Goal: Task Accomplishment & Management: Use online tool/utility

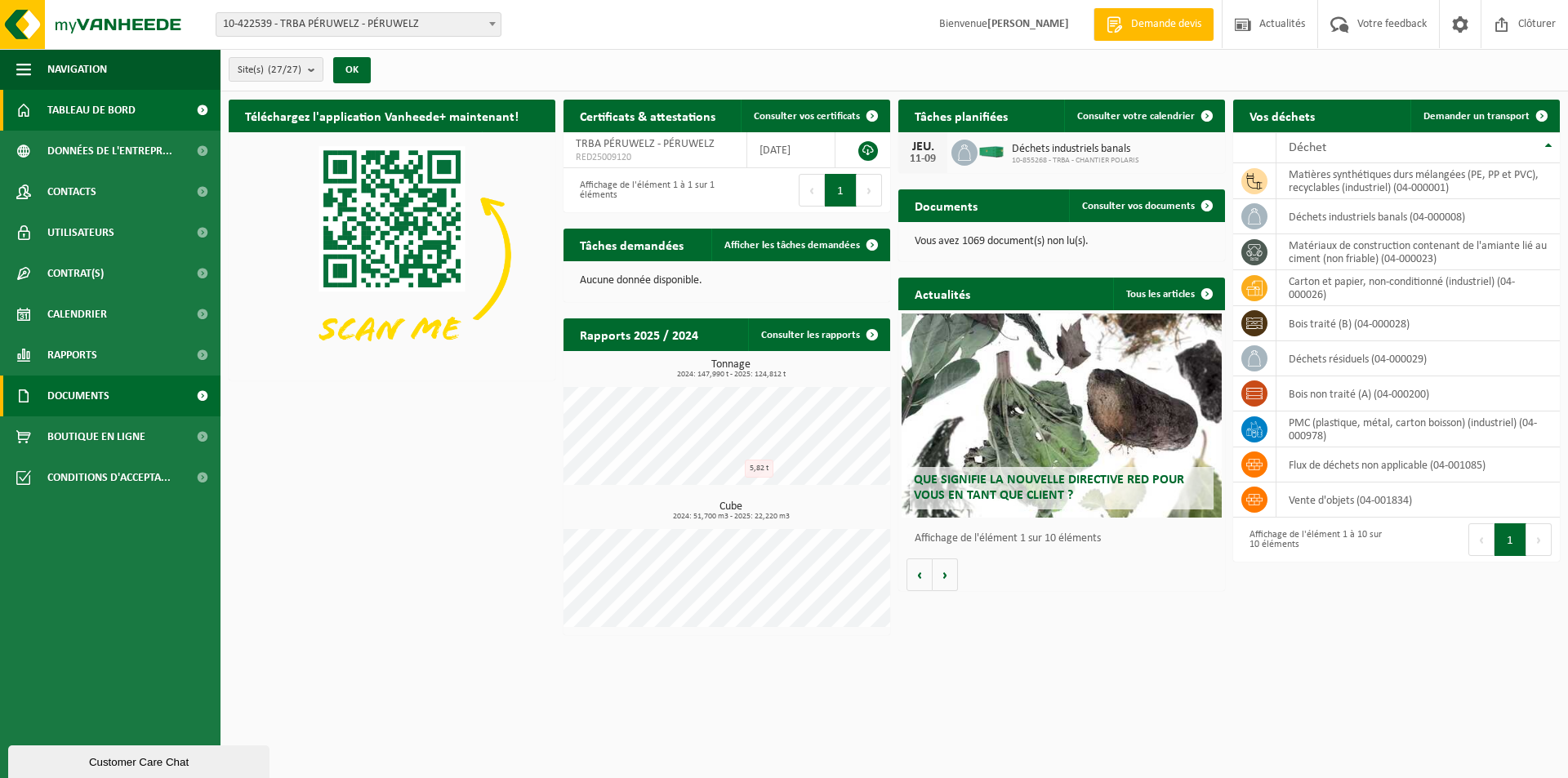
click at [118, 389] on link "Documents" at bounding box center [110, 395] width 221 height 41
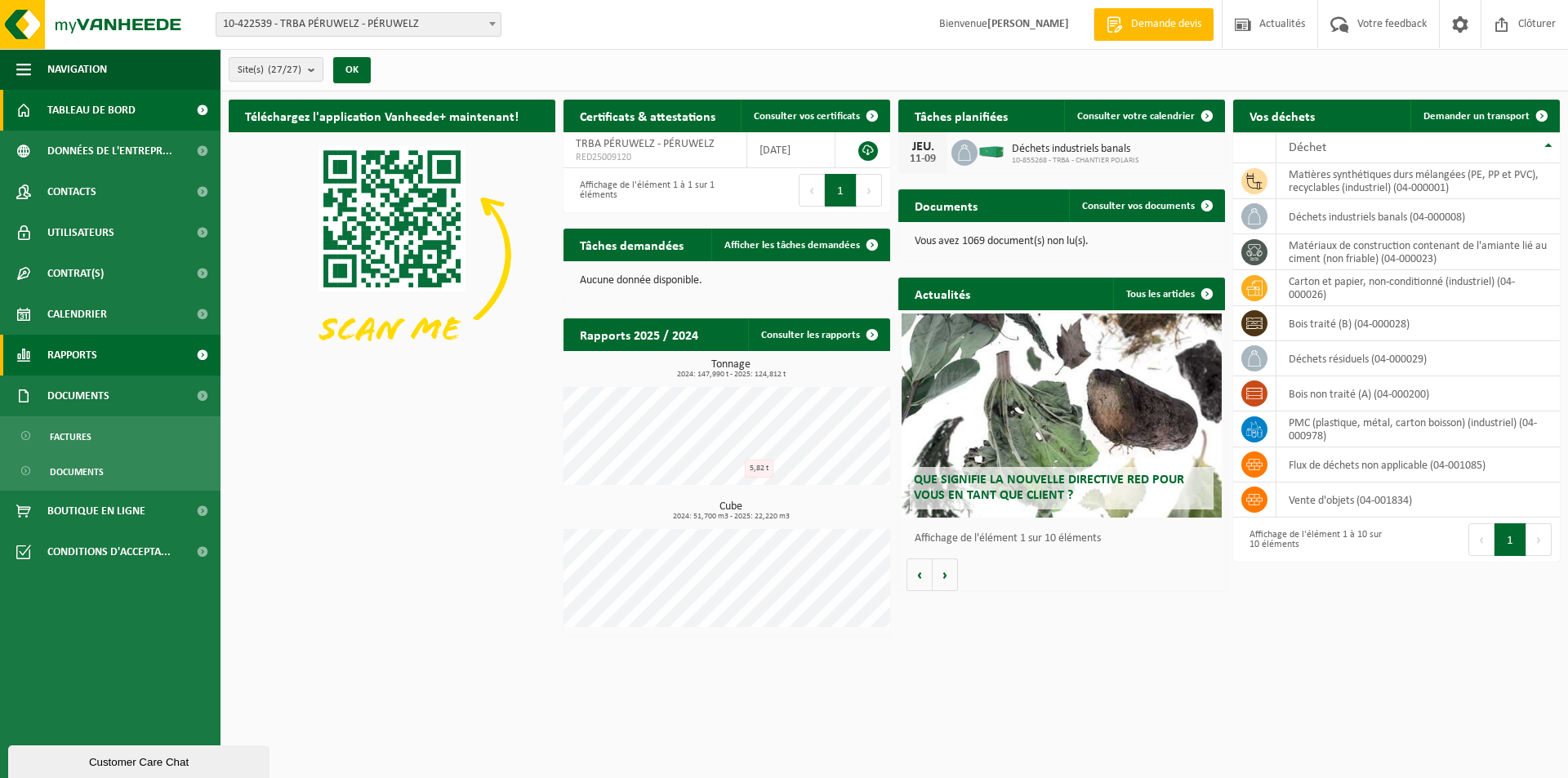
click at [83, 355] on span "Rapports" at bounding box center [72, 355] width 50 height 41
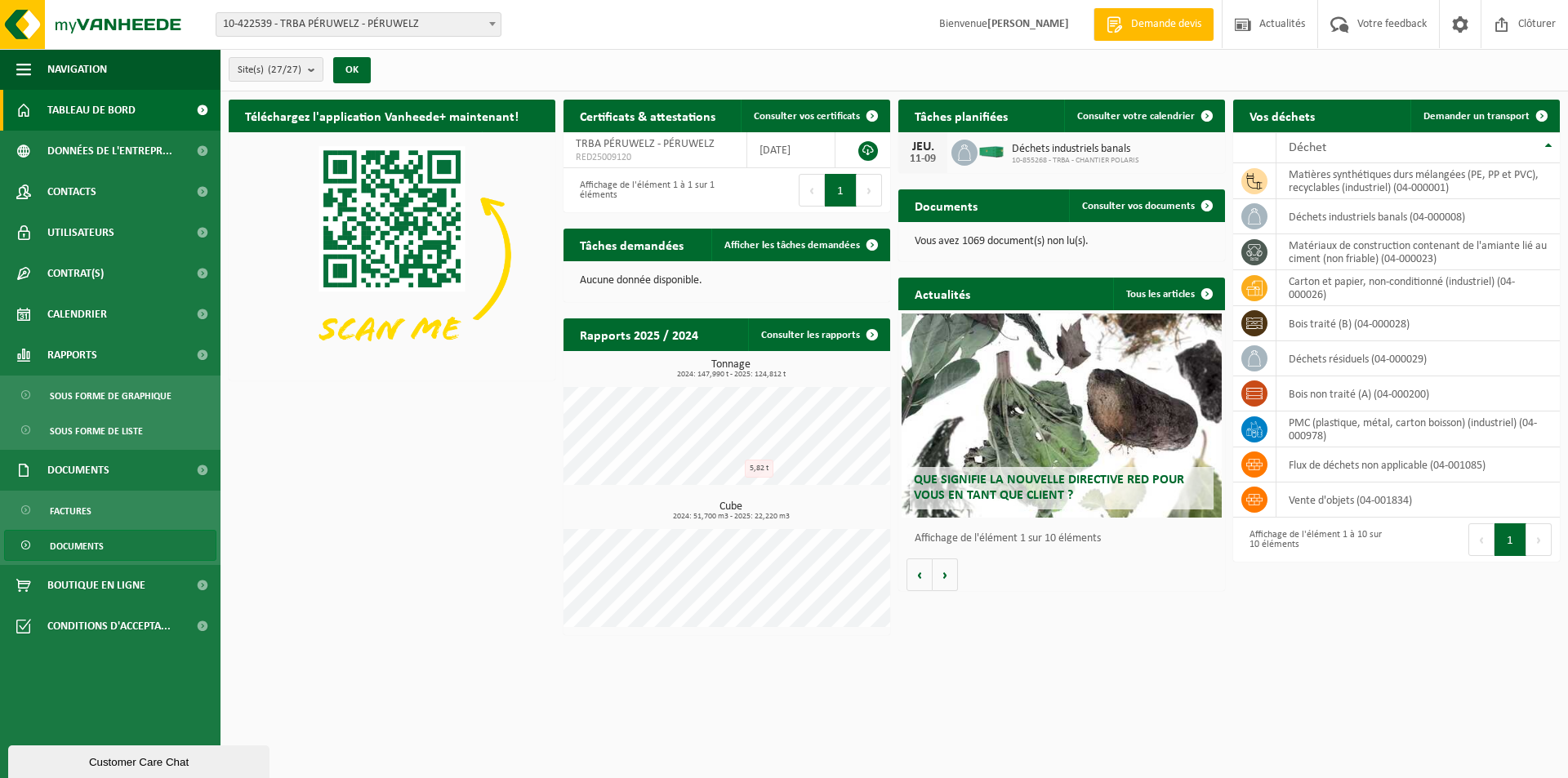
click at [82, 555] on span "Documents" at bounding box center [76, 546] width 54 height 31
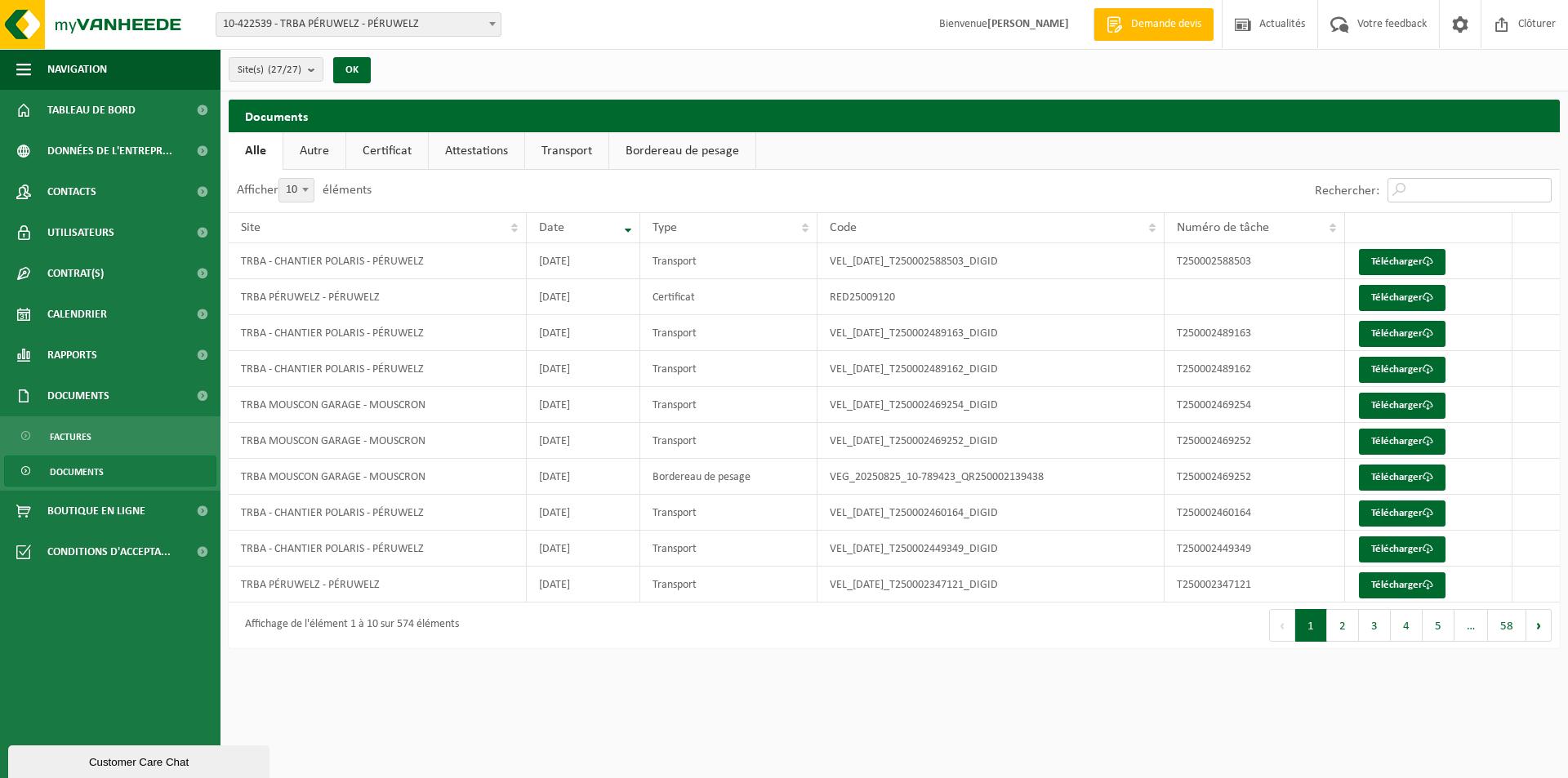
click at [1434, 193] on input "Rechercher:" at bounding box center [1469, 190] width 164 height 25
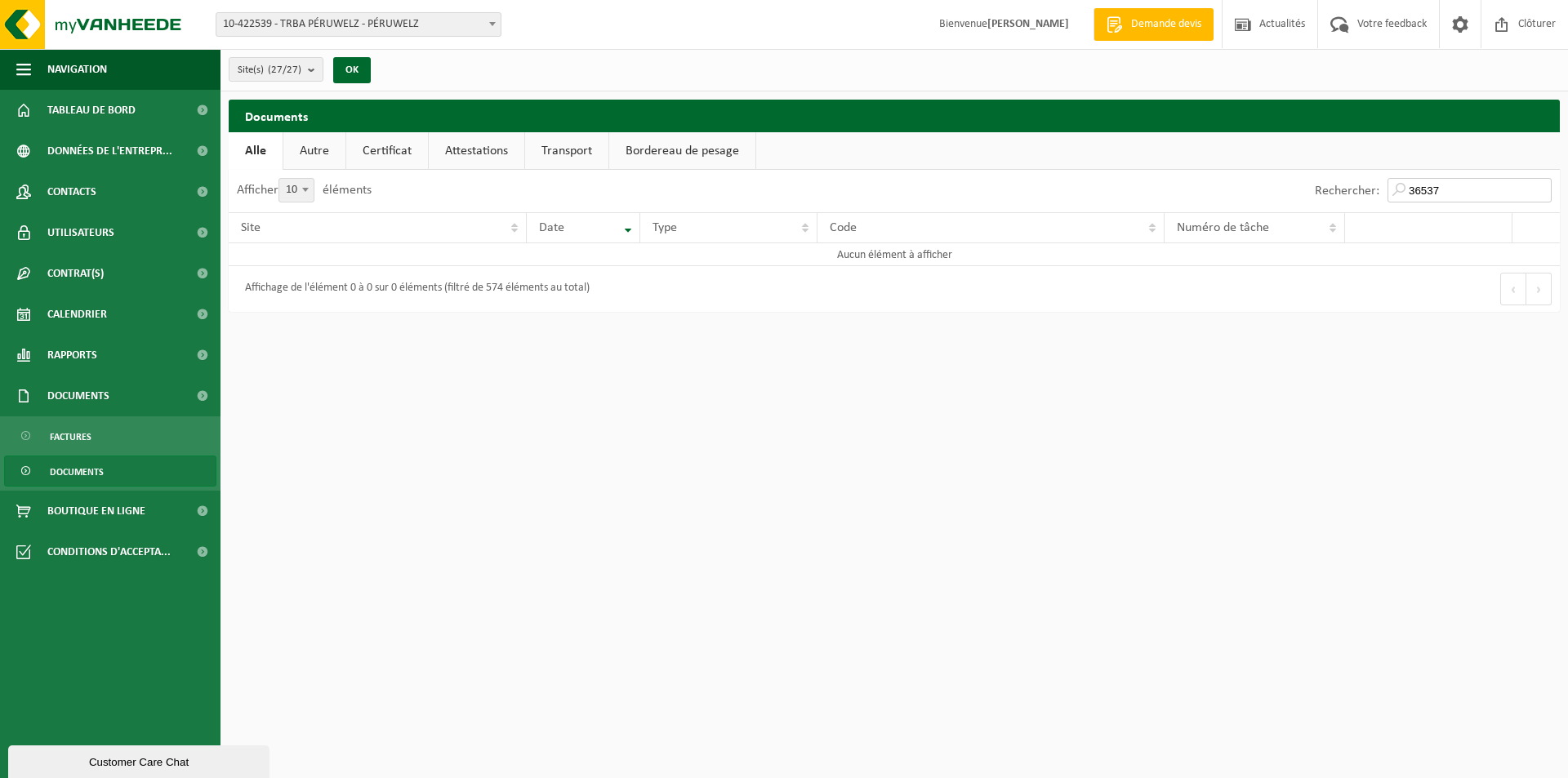
drag, startPoint x: 1444, startPoint y: 196, endPoint x: 1404, endPoint y: 200, distance: 40.2
click at [1404, 200] on input "36537" at bounding box center [1469, 190] width 164 height 25
type input "36537"
click at [702, 154] on link "Bordereau de pesage" at bounding box center [682, 151] width 146 height 38
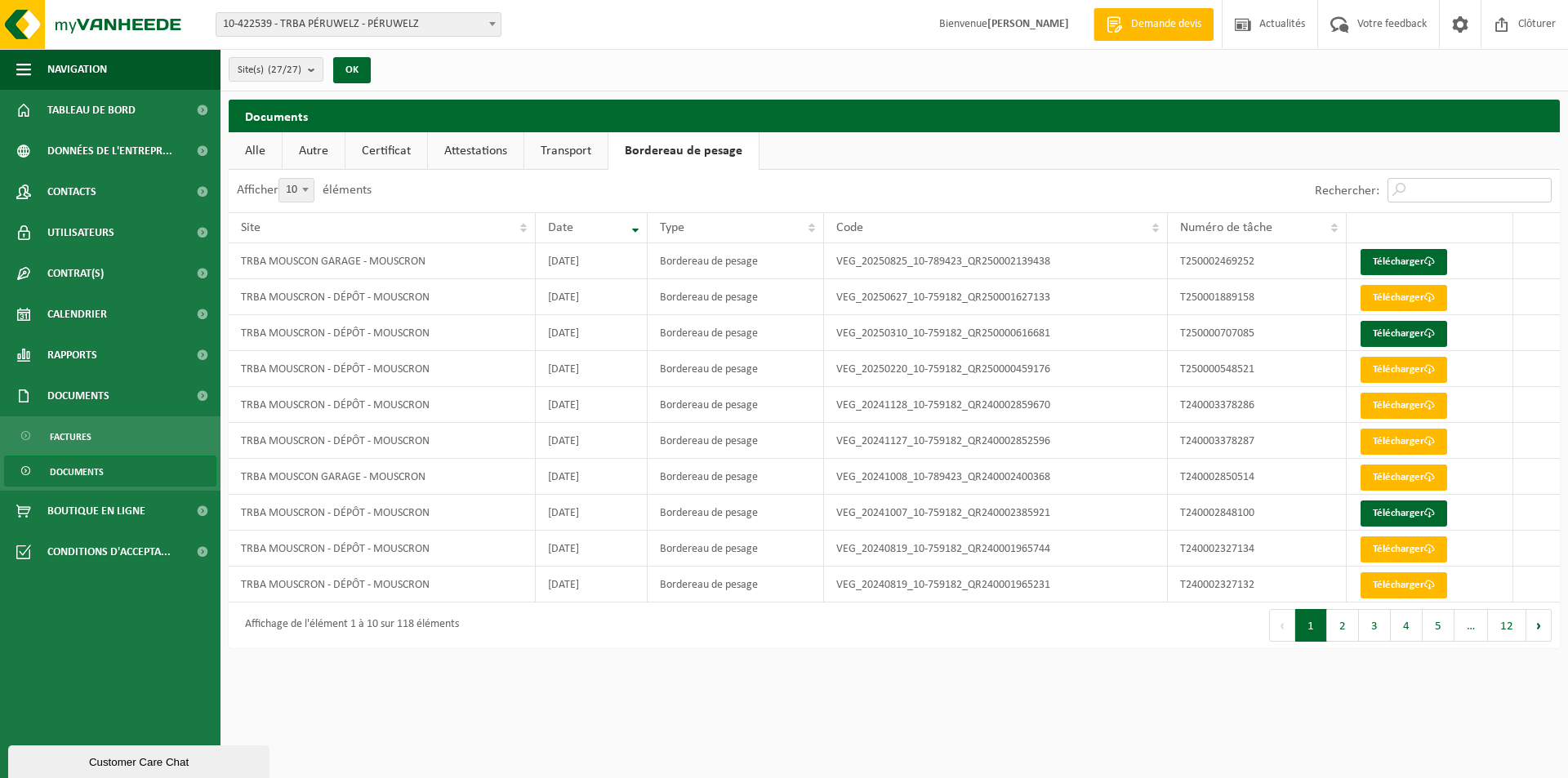
click at [1427, 194] on input "Rechercher:" at bounding box center [1469, 190] width 164 height 25
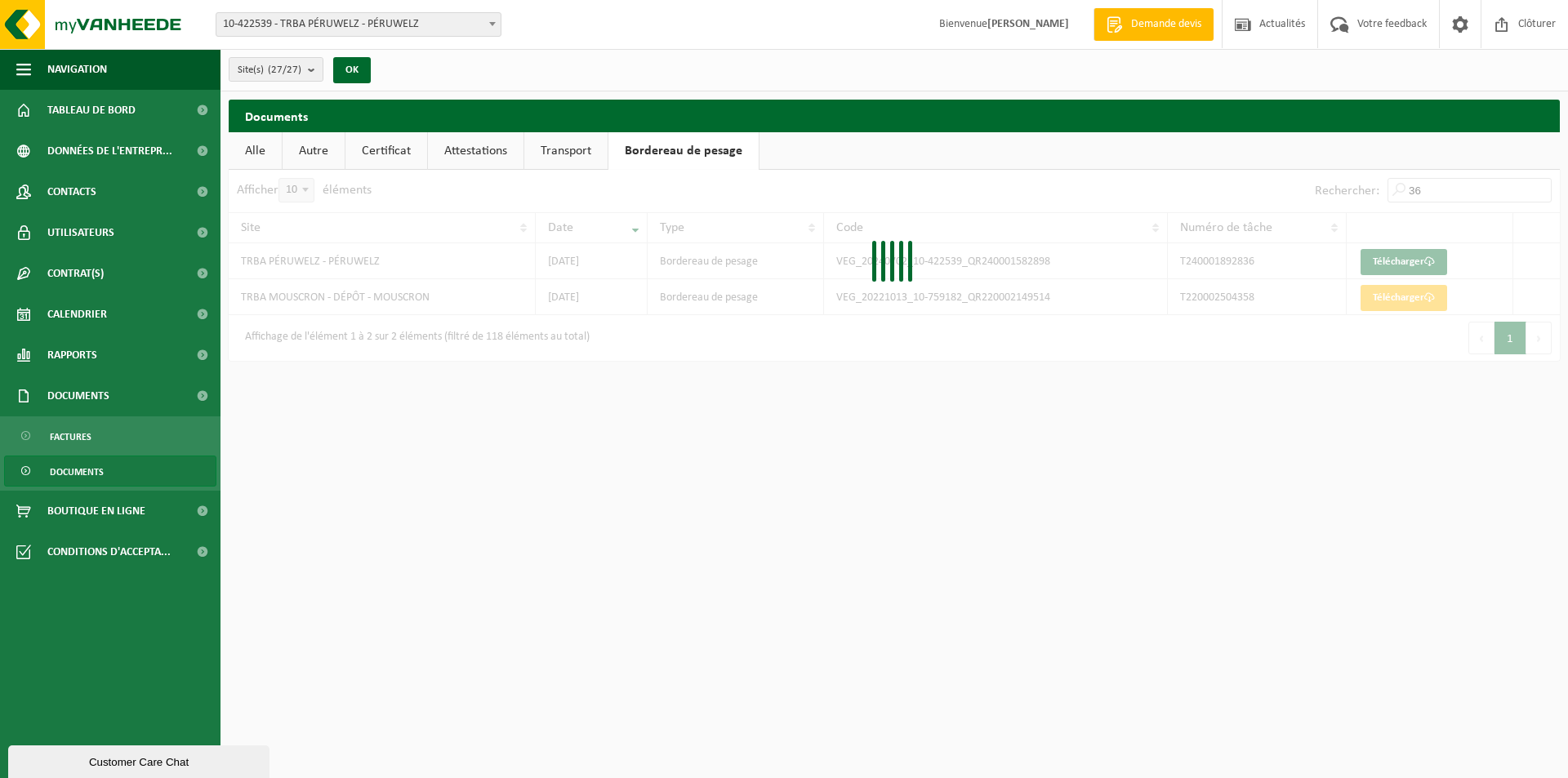
type input "3"
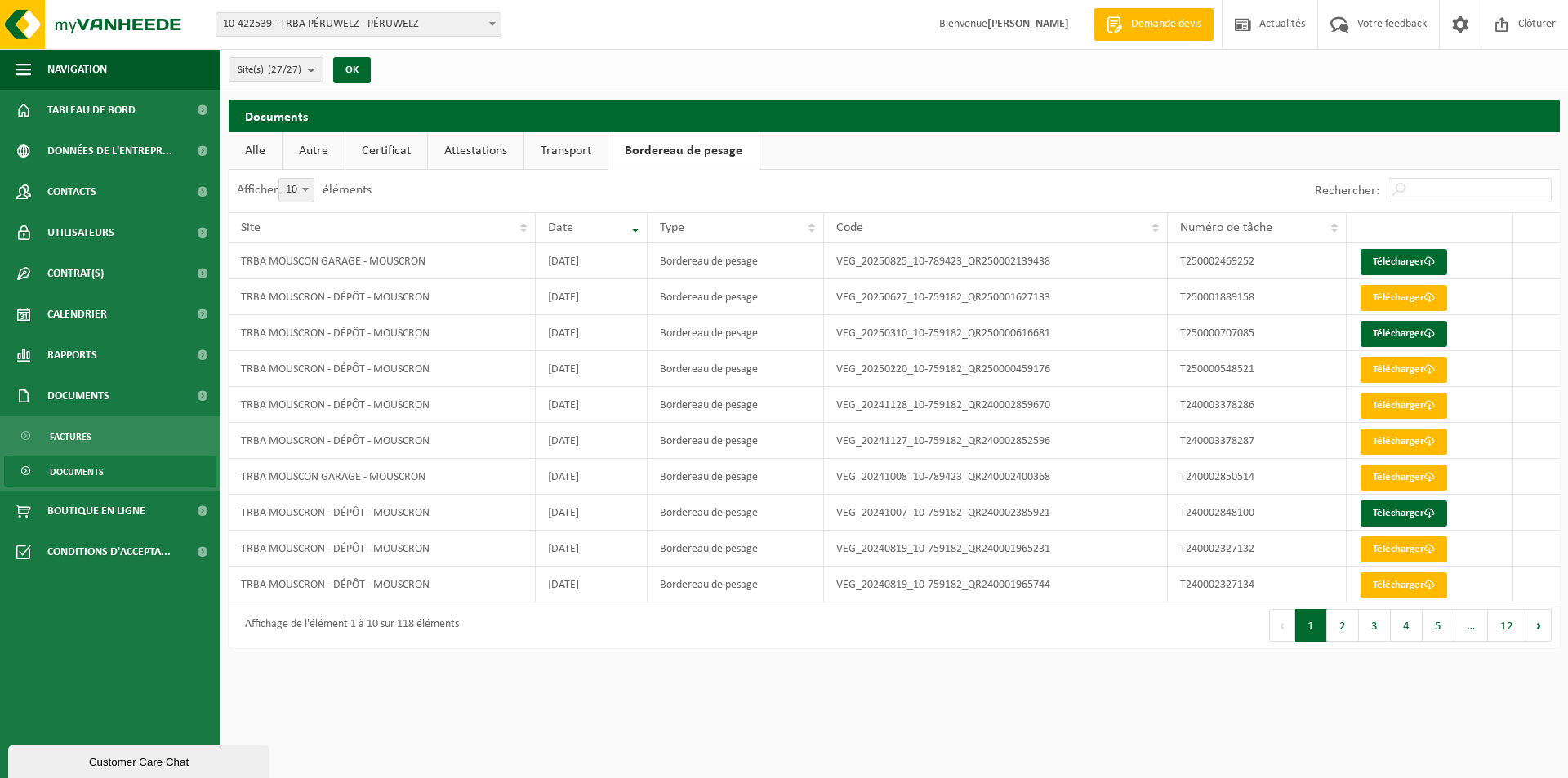
click at [101, 458] on span "Documents" at bounding box center [76, 472] width 54 height 31
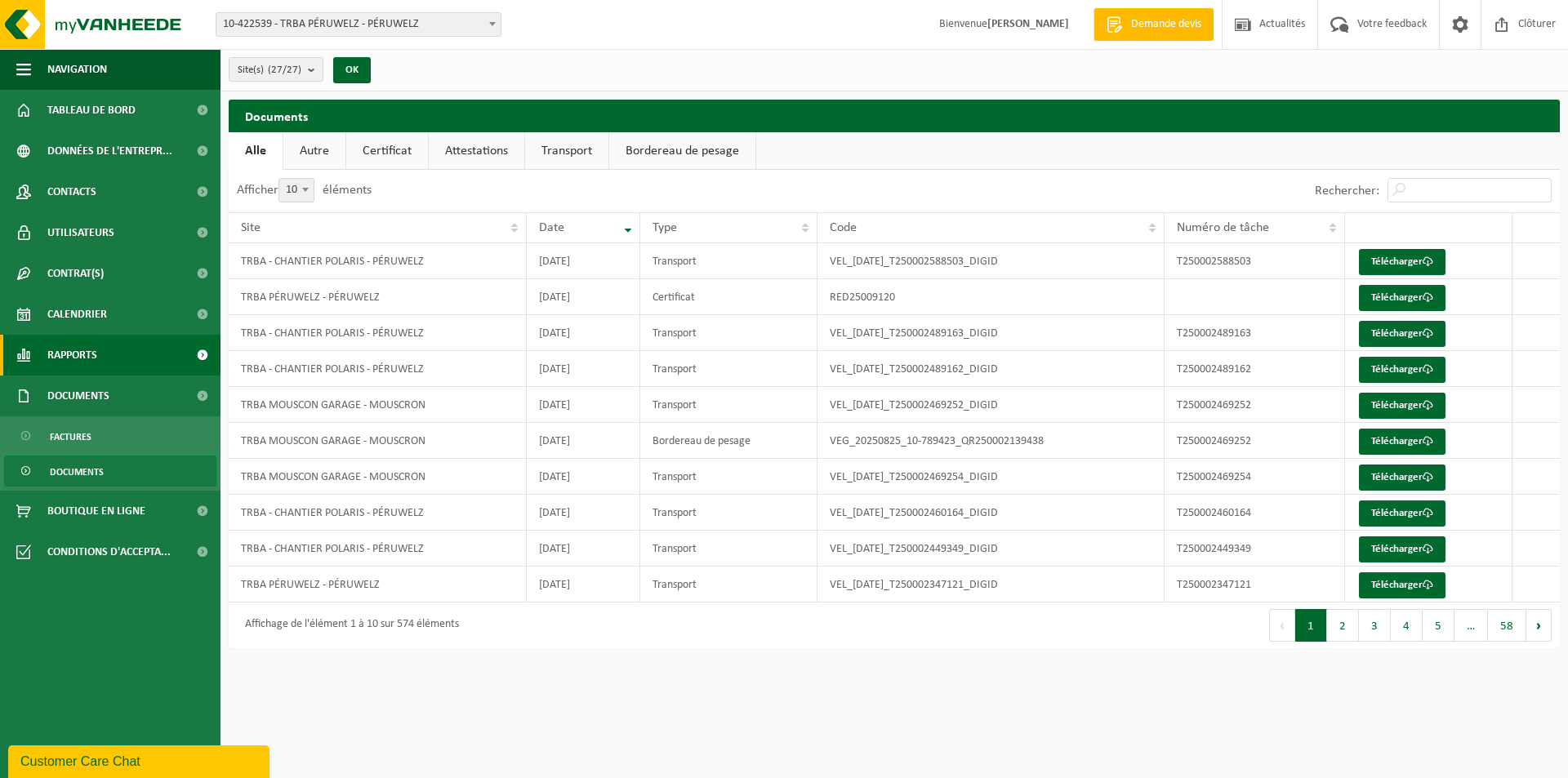
click at [93, 355] on span "Rapports" at bounding box center [72, 355] width 50 height 41
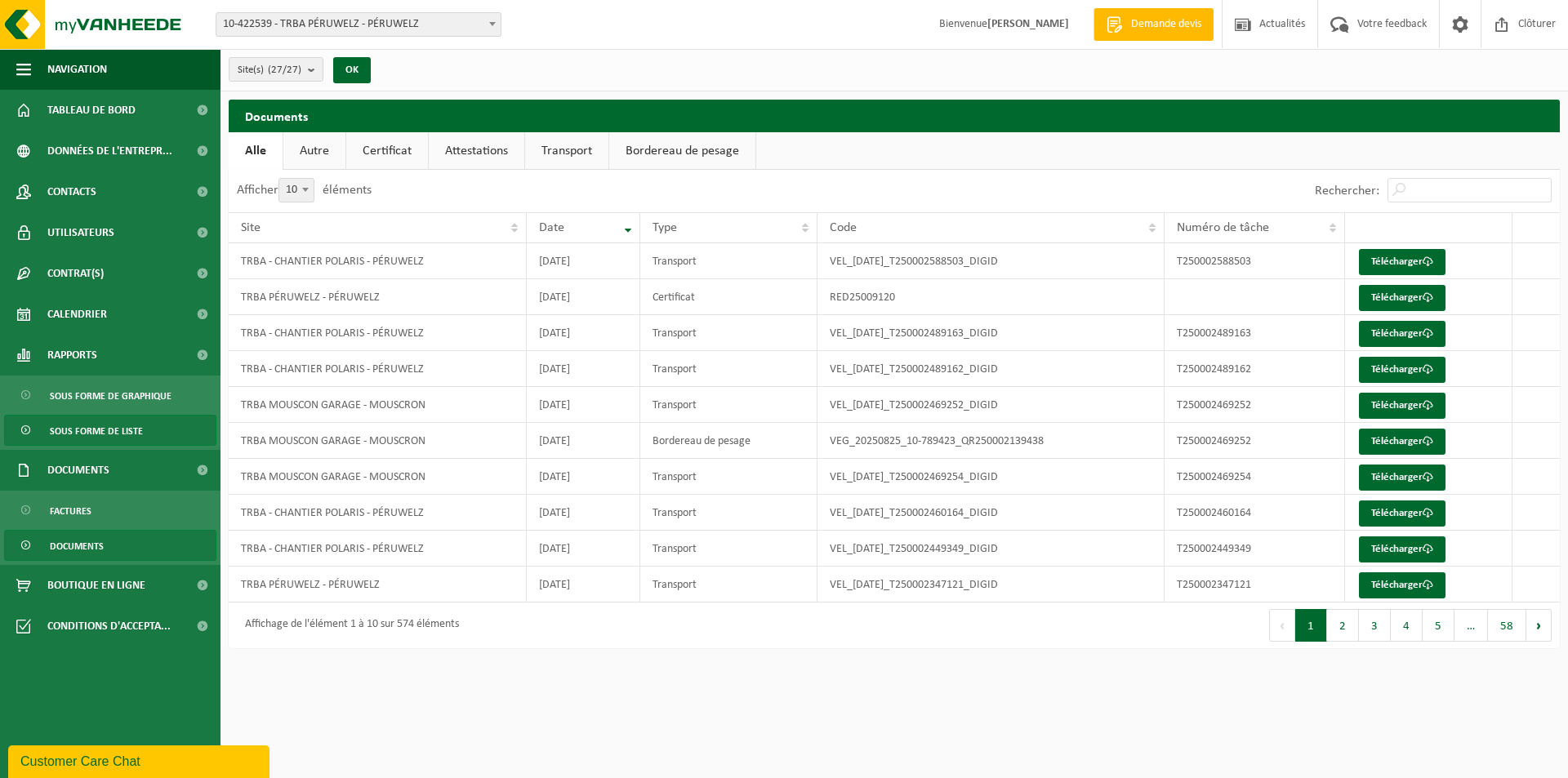
click at [106, 430] on span "Sous forme de liste" at bounding box center [96, 430] width 93 height 31
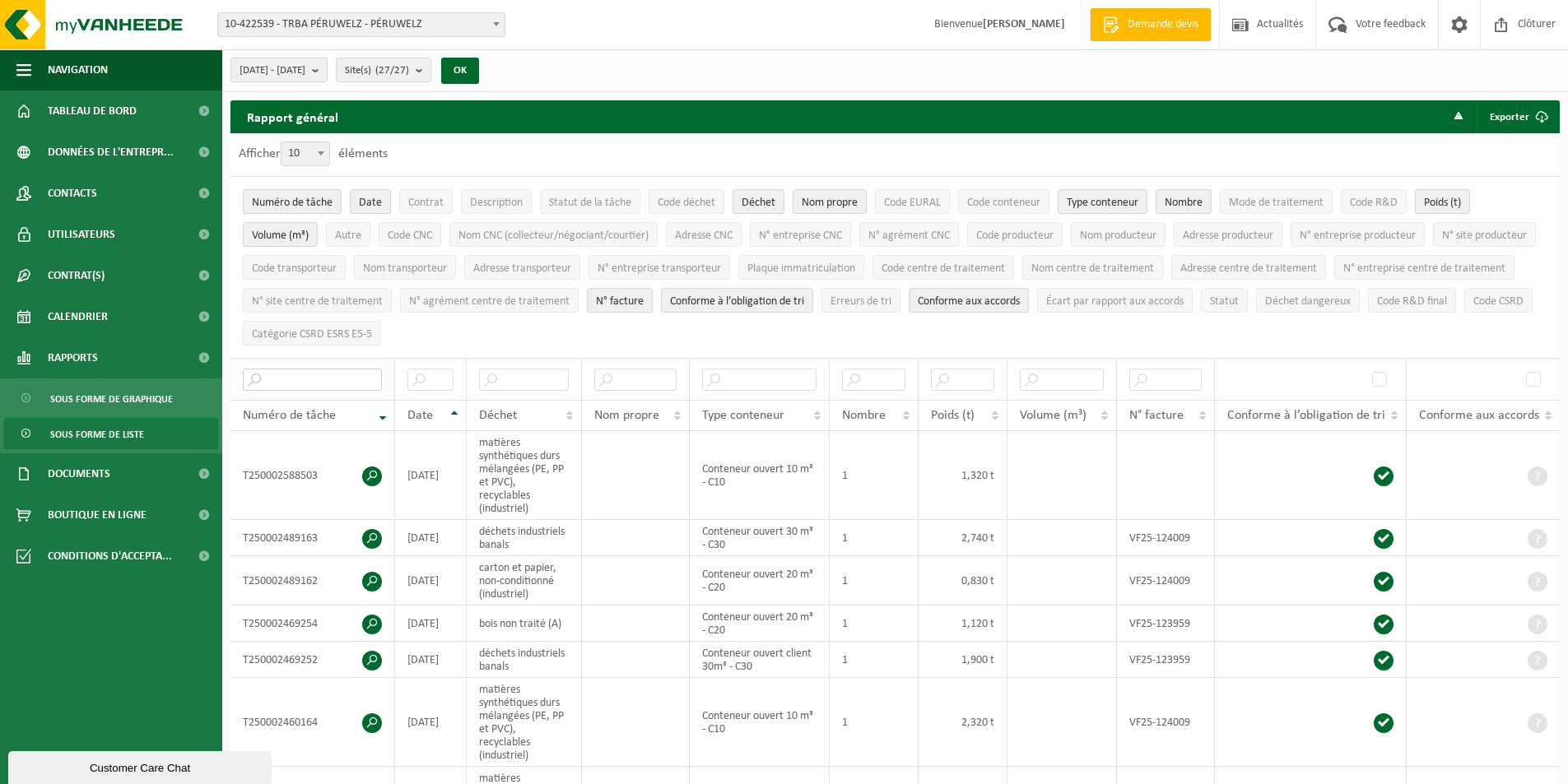
click at [328, 369] on input "text" at bounding box center [312, 379] width 139 height 22
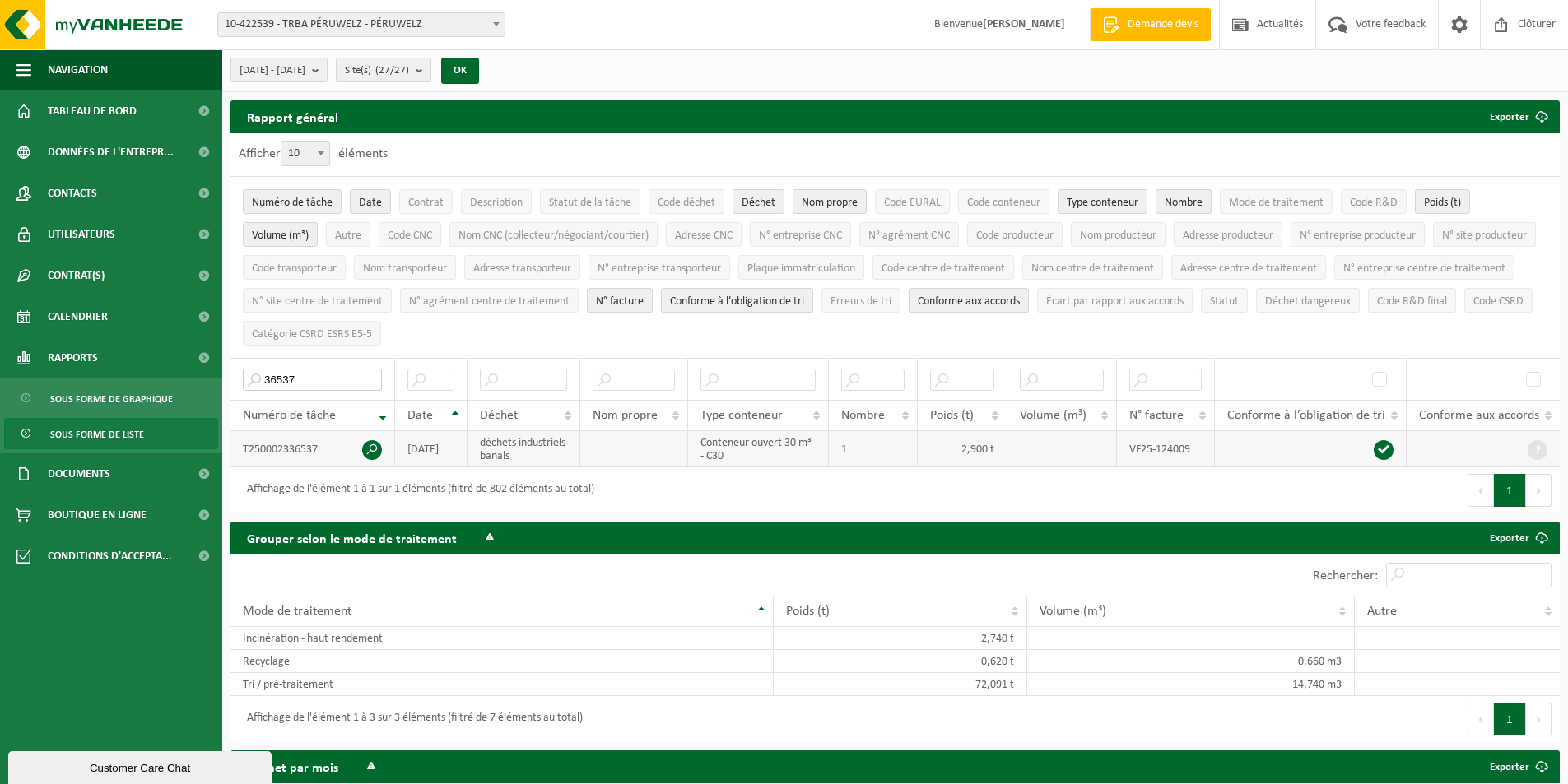
type input "36537"
click at [370, 447] on span at bounding box center [372, 449] width 20 height 20
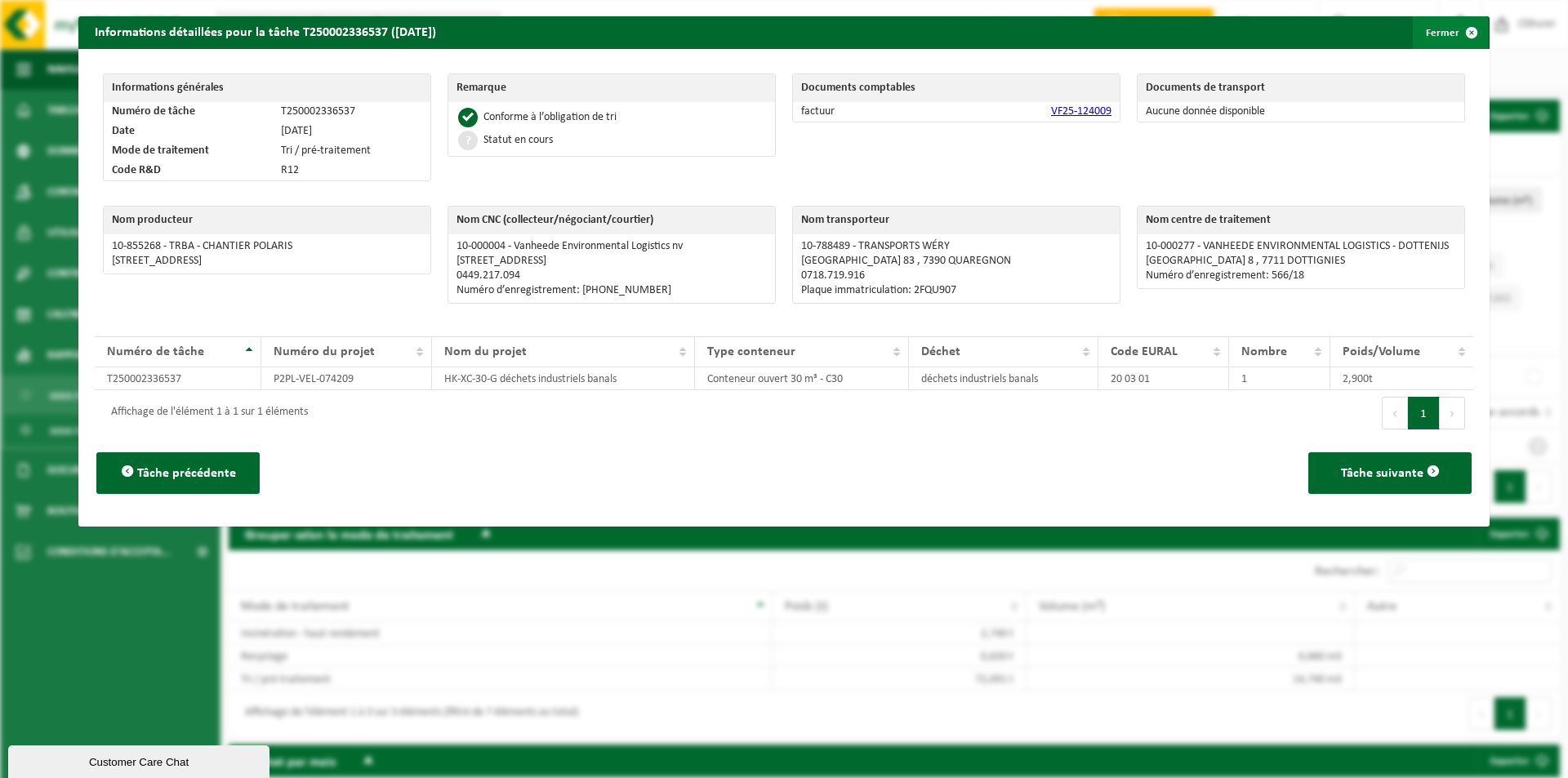
click at [1461, 35] on span "button" at bounding box center [1471, 32] width 33 height 33
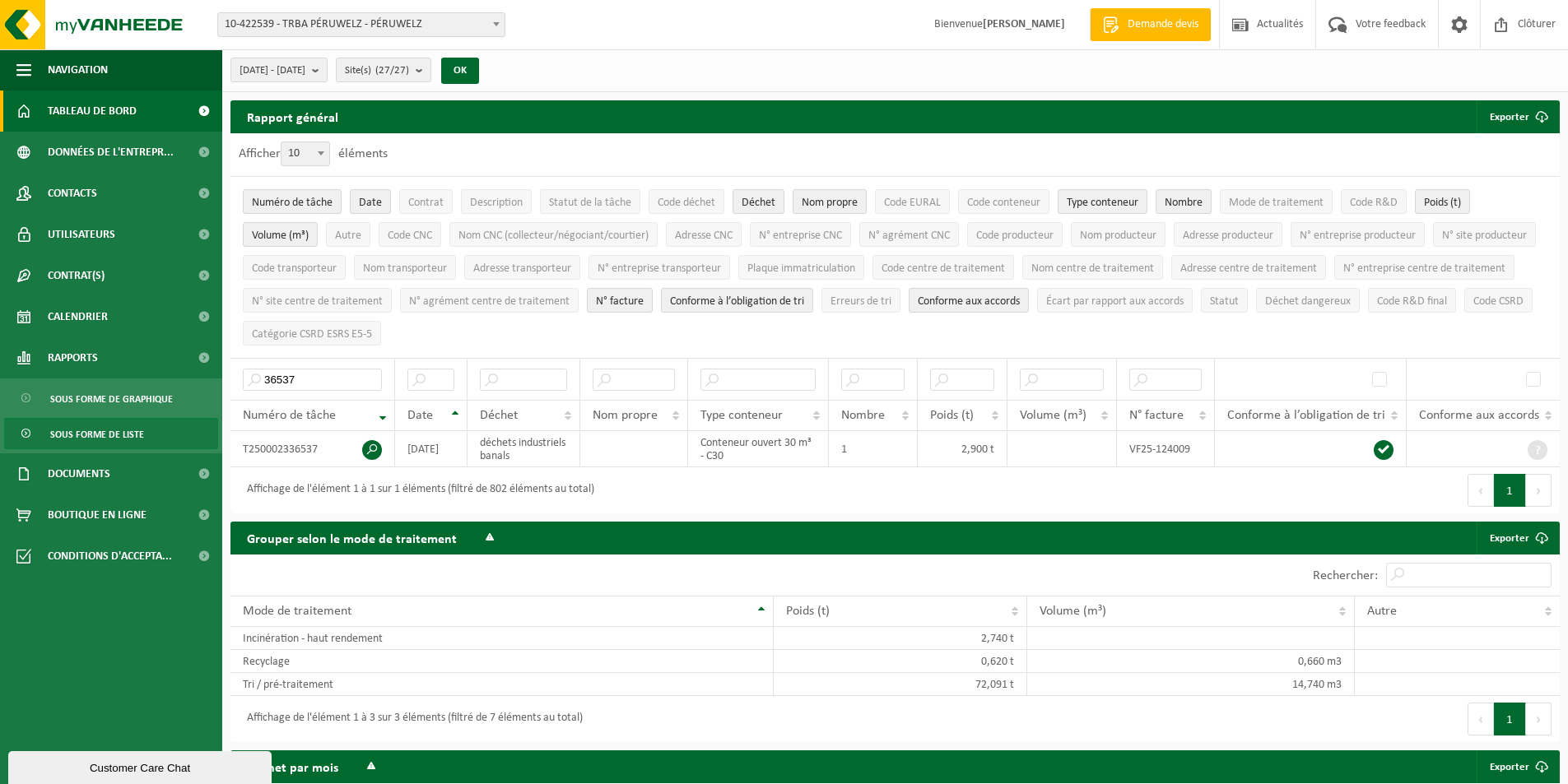
click at [92, 119] on span "Tableau de bord" at bounding box center [91, 110] width 88 height 41
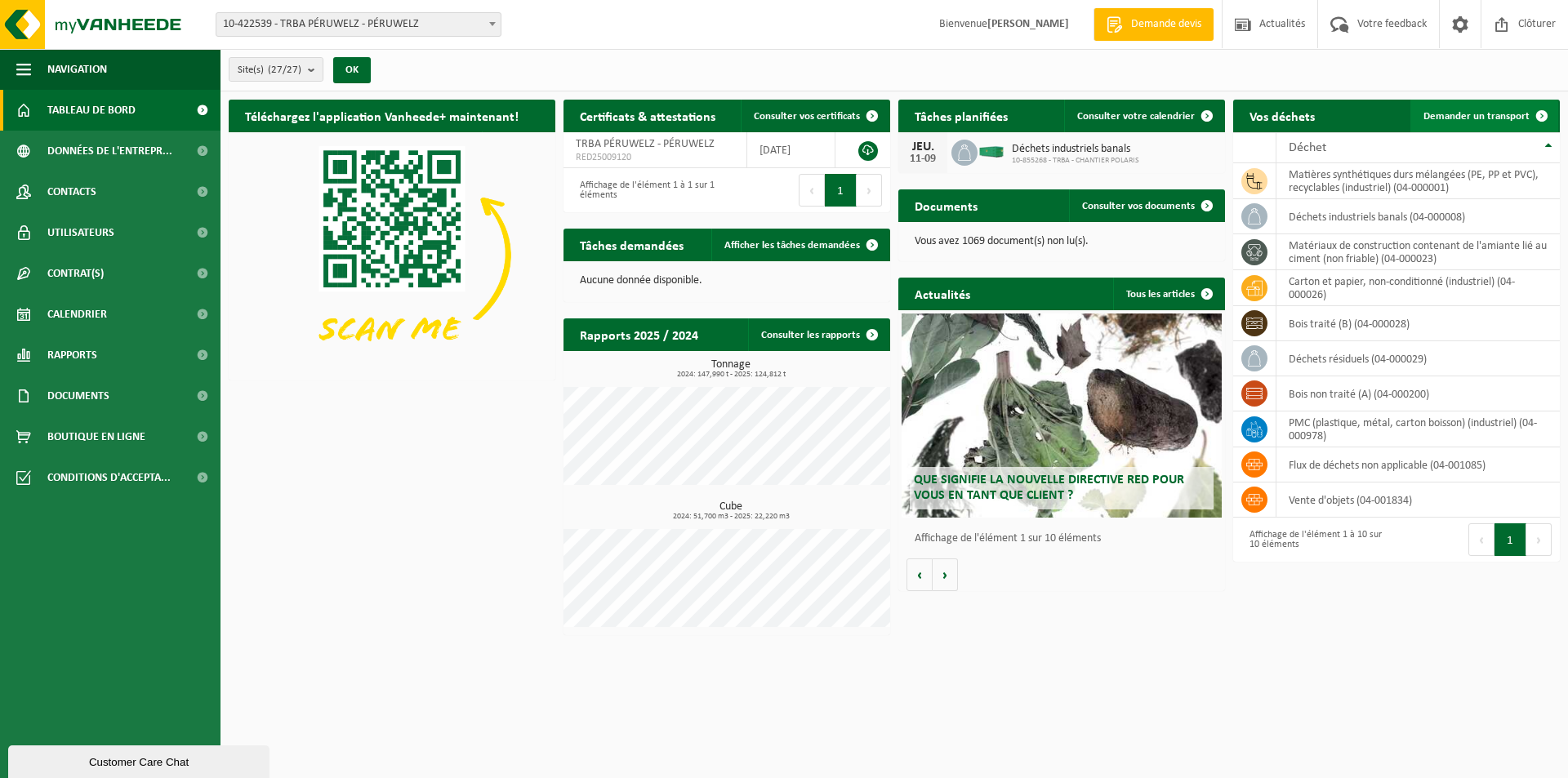
click at [1475, 121] on span "Demander un transport" at bounding box center [1476, 116] width 107 height 10
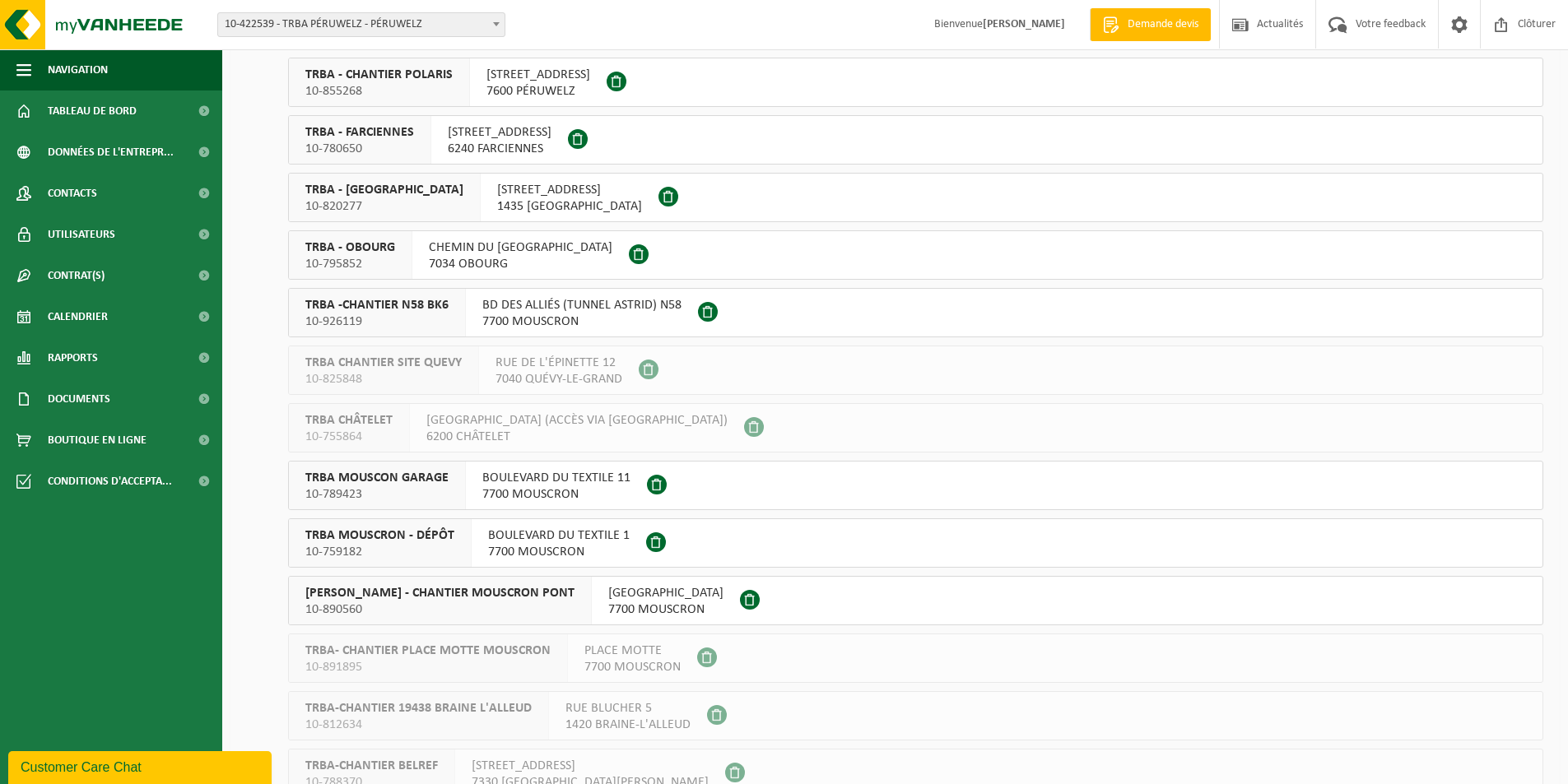
scroll to position [822, 0]
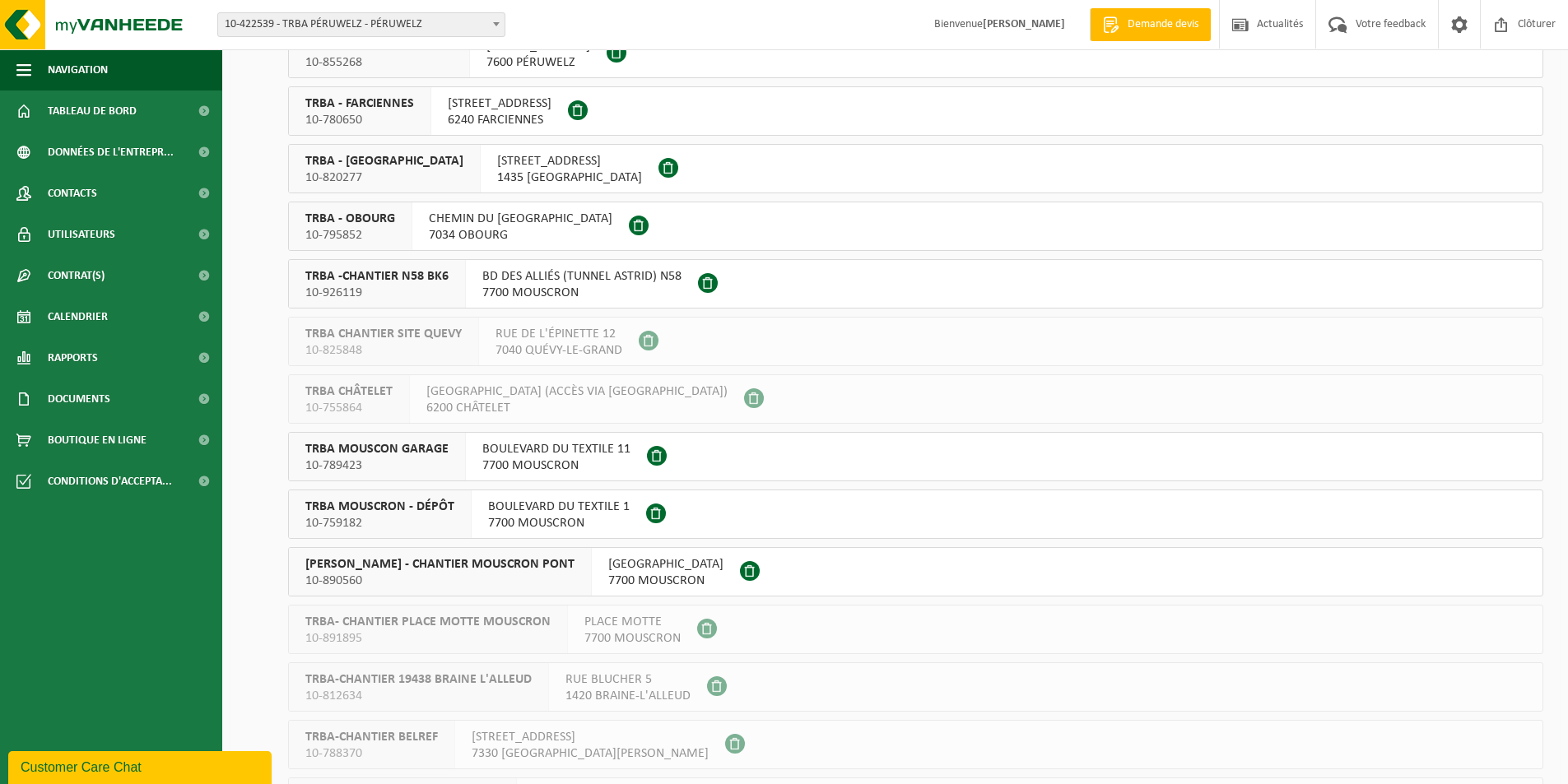
click at [496, 513] on span "BOULEVARD DU TEXTILE 1" at bounding box center [558, 506] width 142 height 16
